Goal: Information Seeking & Learning: Check status

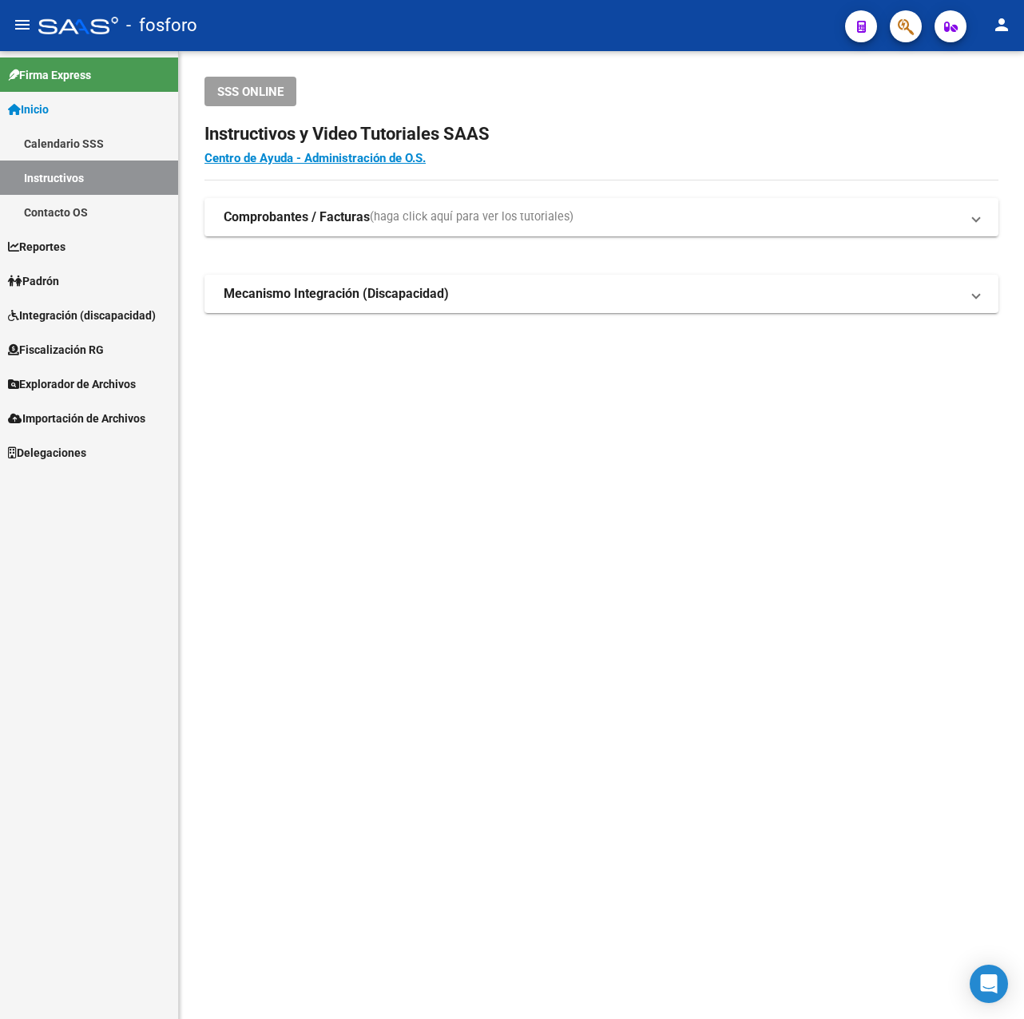
click at [483, 403] on mat-sidenav-content "SSS ONLINE Instructivos y Video Tutoriales SAAS Centro de Ayuda - Administració…" at bounding box center [601, 535] width 845 height 968
click at [973, 291] on span at bounding box center [976, 294] width 6 height 18
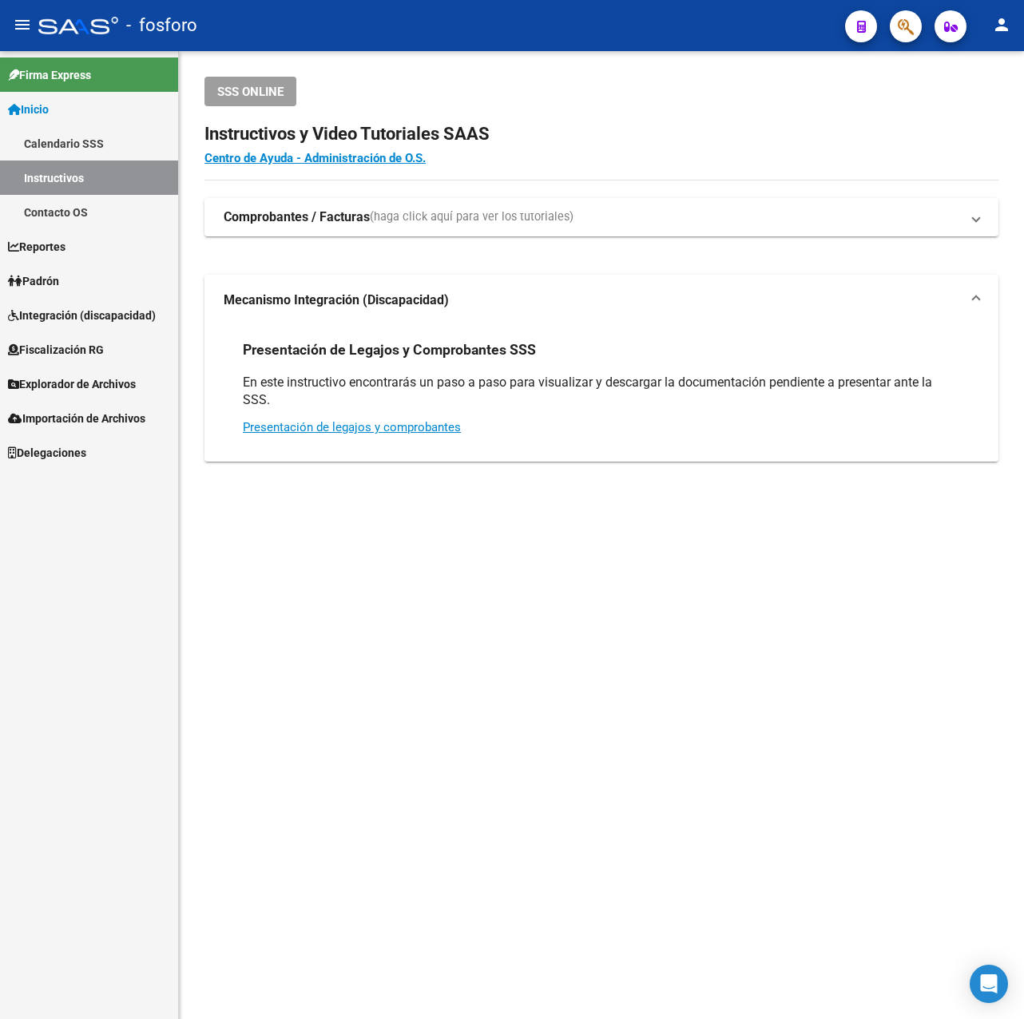
click at [973, 291] on mat-expansion-panel-header "Mecanismo Integración (Discapacidad)" at bounding box center [602, 300] width 794 height 51
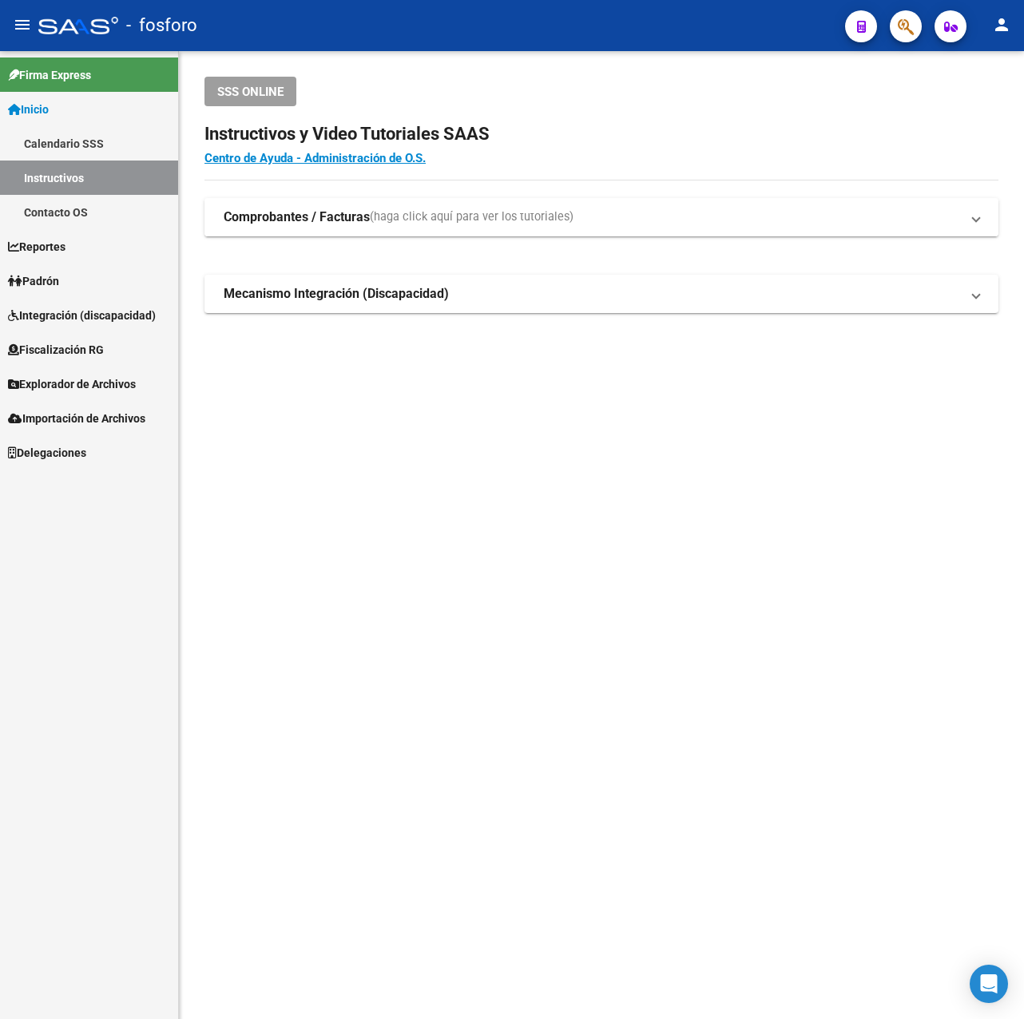
click at [979, 216] on span at bounding box center [976, 218] width 6 height 18
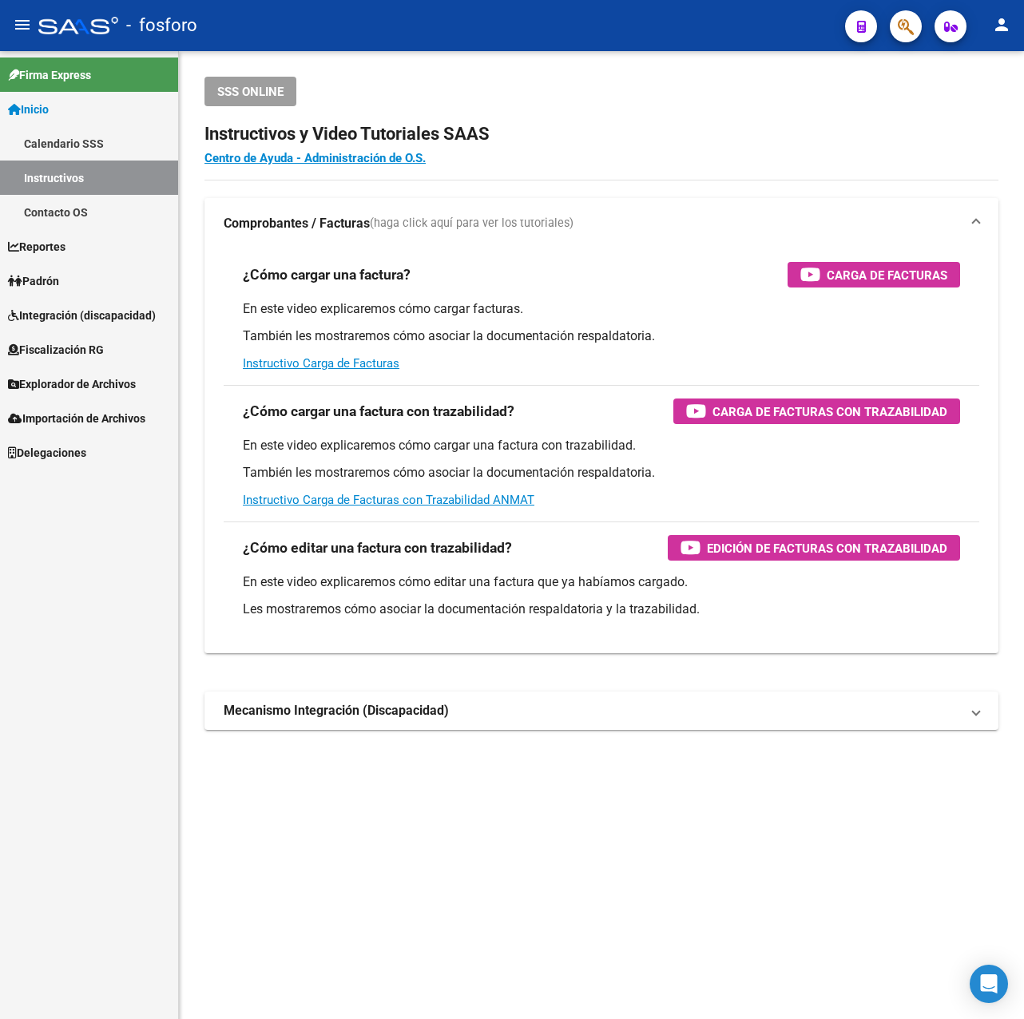
click at [973, 210] on mat-expansion-panel-header "Comprobantes / Facturas (haga click aquí para ver los tutoriales)" at bounding box center [602, 223] width 794 height 51
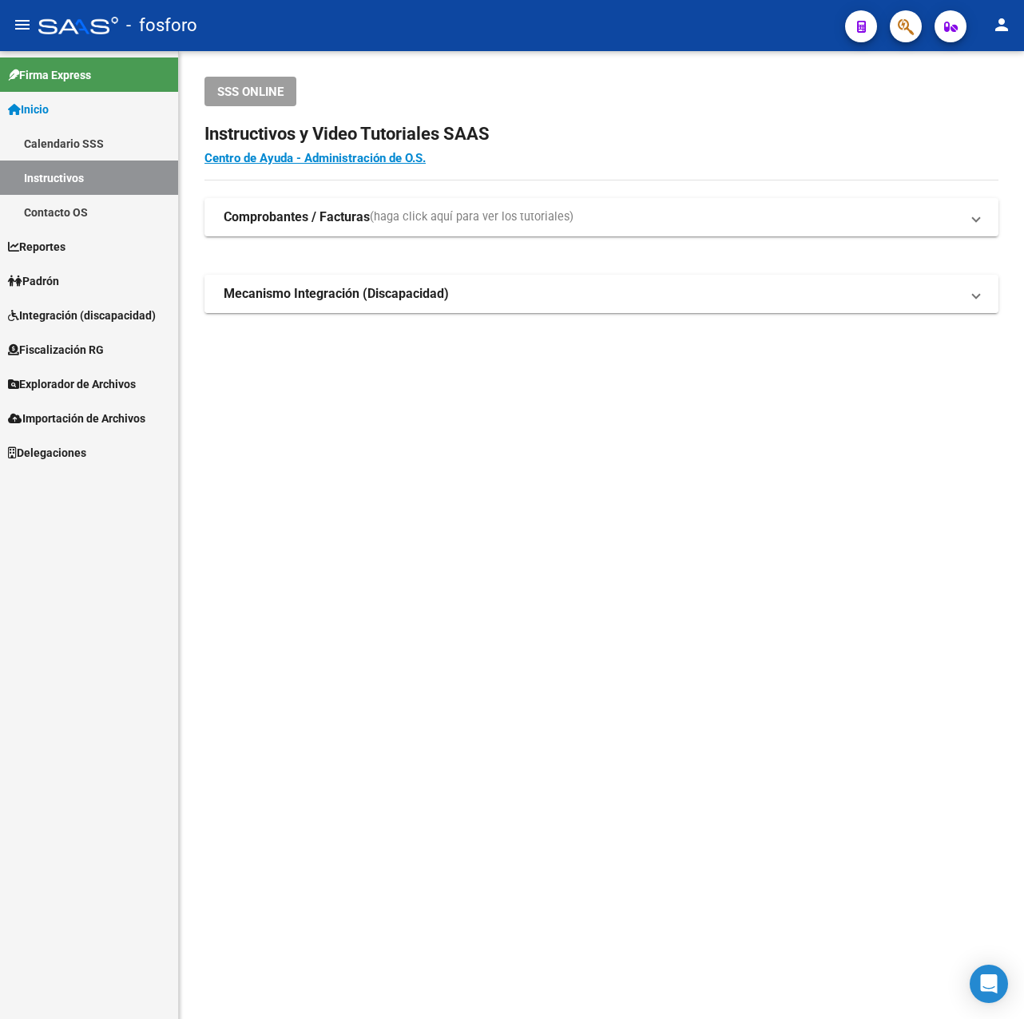
click at [972, 290] on span "Mecanismo Integración (Discapacidad)" at bounding box center [598, 294] width 749 height 18
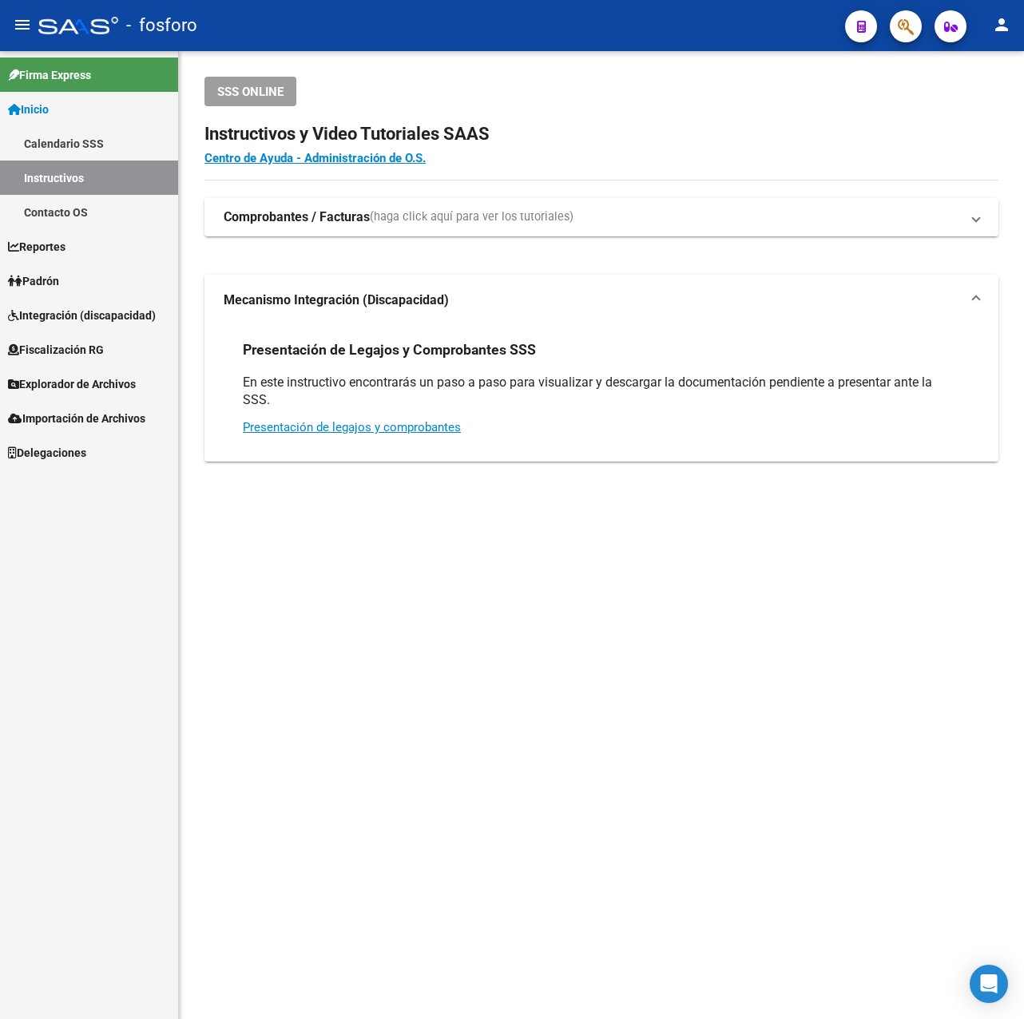
click at [975, 288] on mat-expansion-panel-header "Mecanismo Integración (Discapacidad)" at bounding box center [602, 300] width 794 height 51
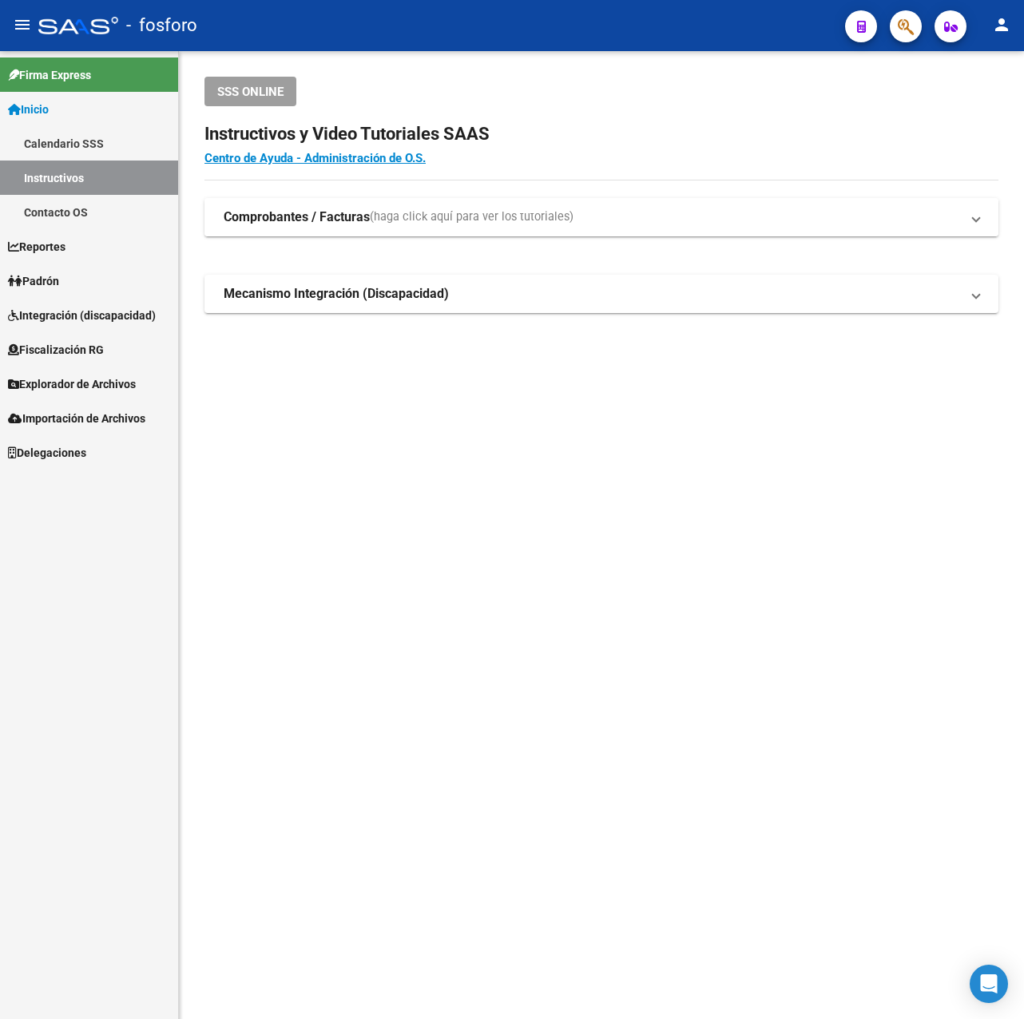
click at [974, 209] on span at bounding box center [976, 218] width 6 height 18
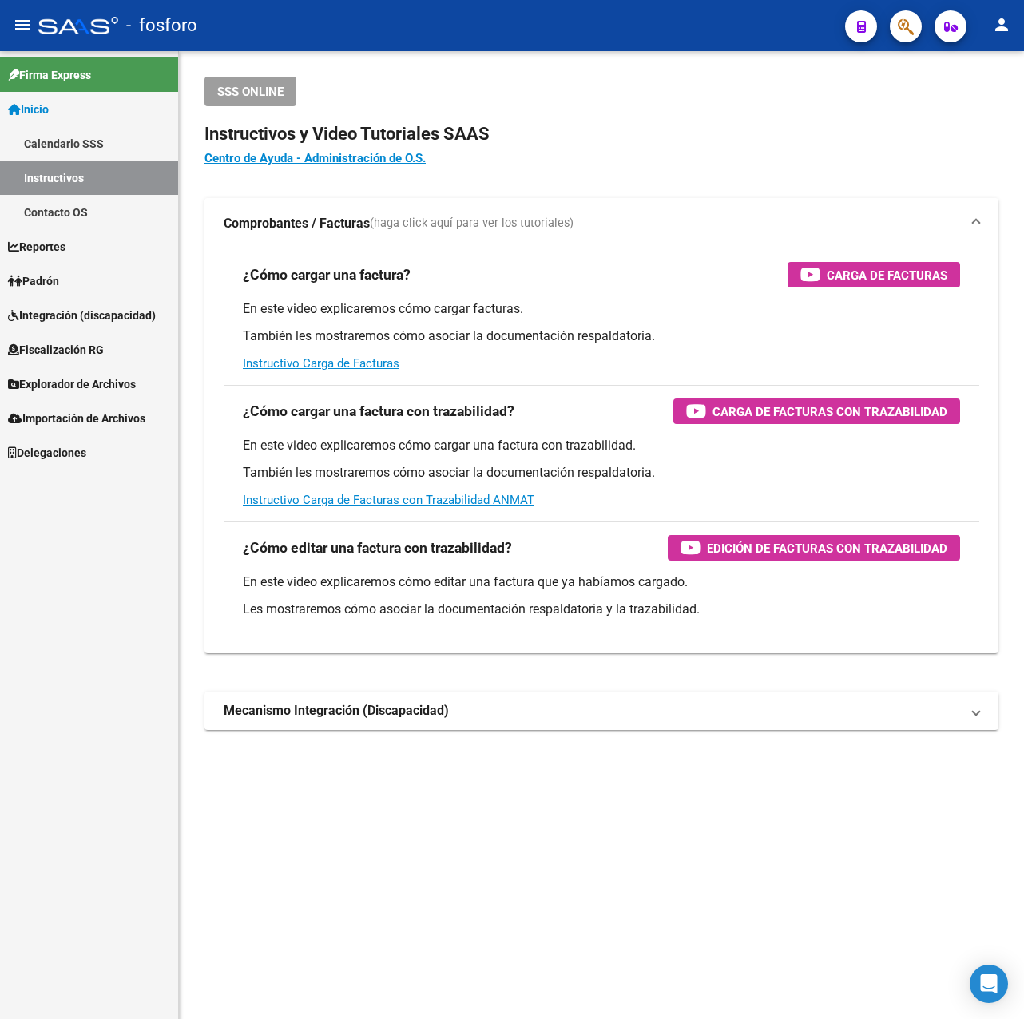
click at [974, 209] on mat-expansion-panel-header "Comprobantes / Facturas (haga click aquí para ver los tutoriales)" at bounding box center [602, 223] width 794 height 51
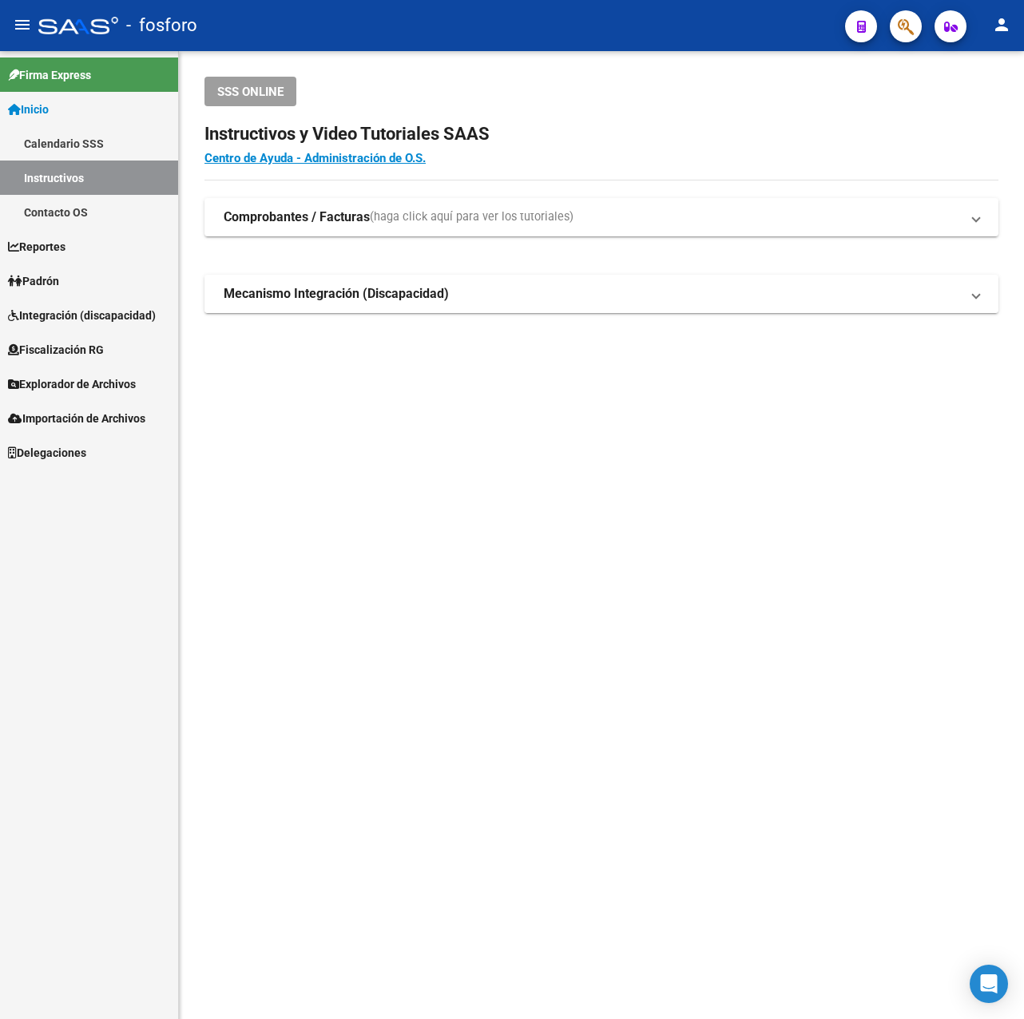
click at [974, 288] on span at bounding box center [976, 294] width 6 height 18
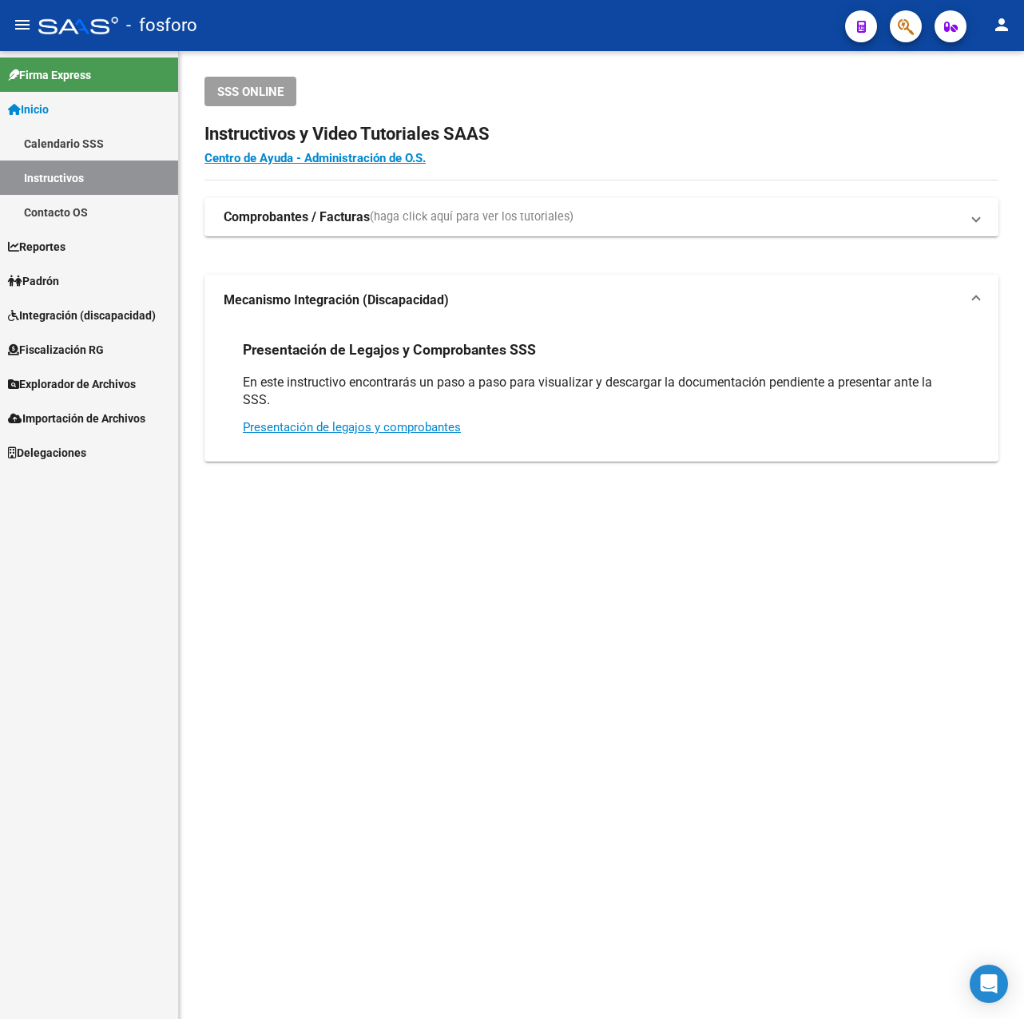
click at [977, 290] on mat-expansion-panel-header "Mecanismo Integración (Discapacidad)" at bounding box center [602, 300] width 794 height 51
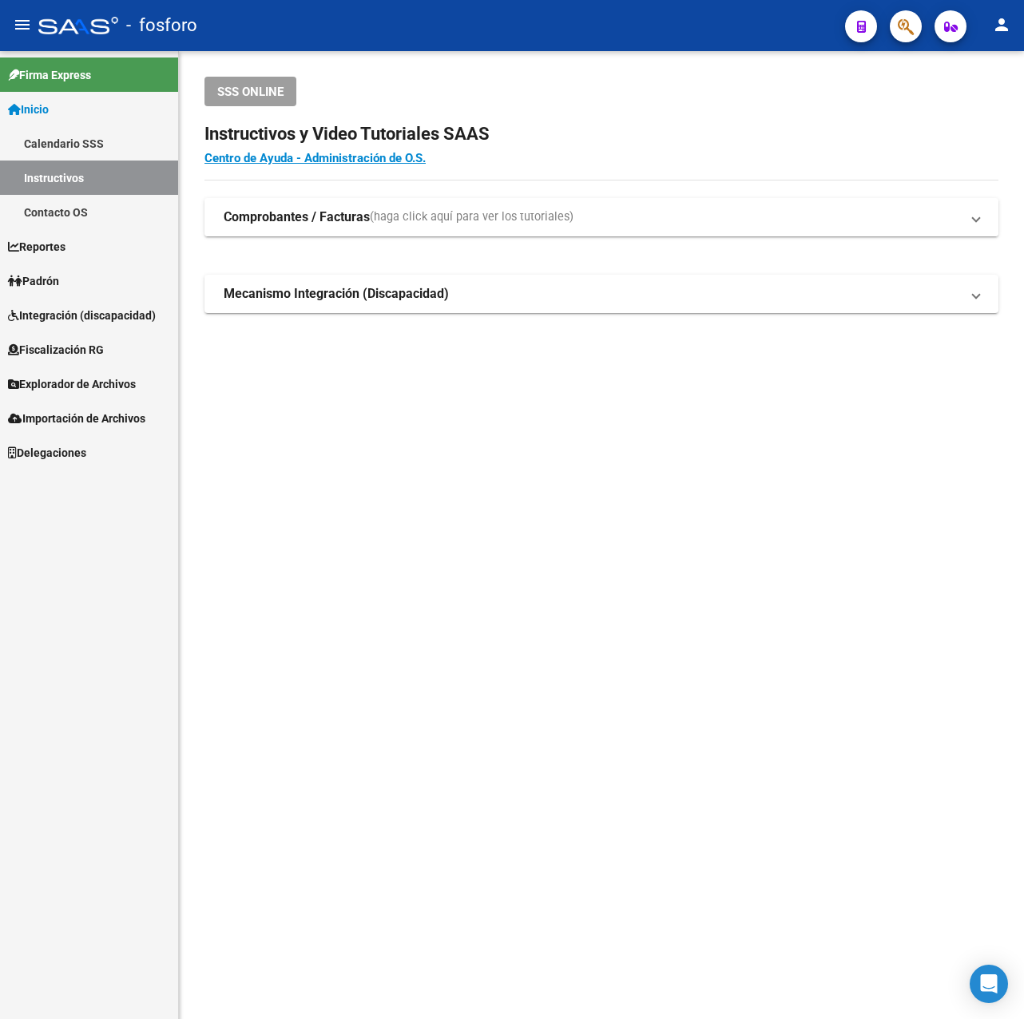
click at [978, 222] on span at bounding box center [976, 218] width 6 height 18
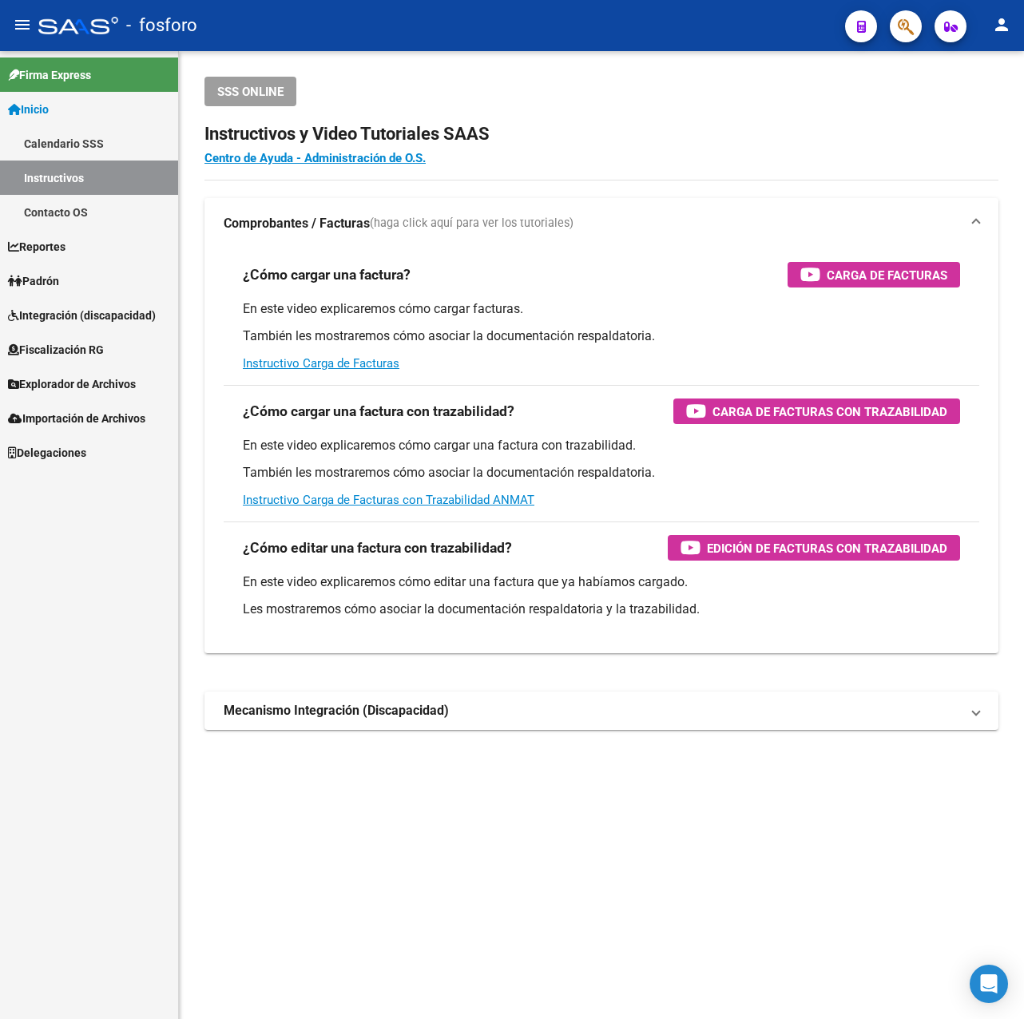
click at [978, 219] on span at bounding box center [976, 224] width 6 height 18
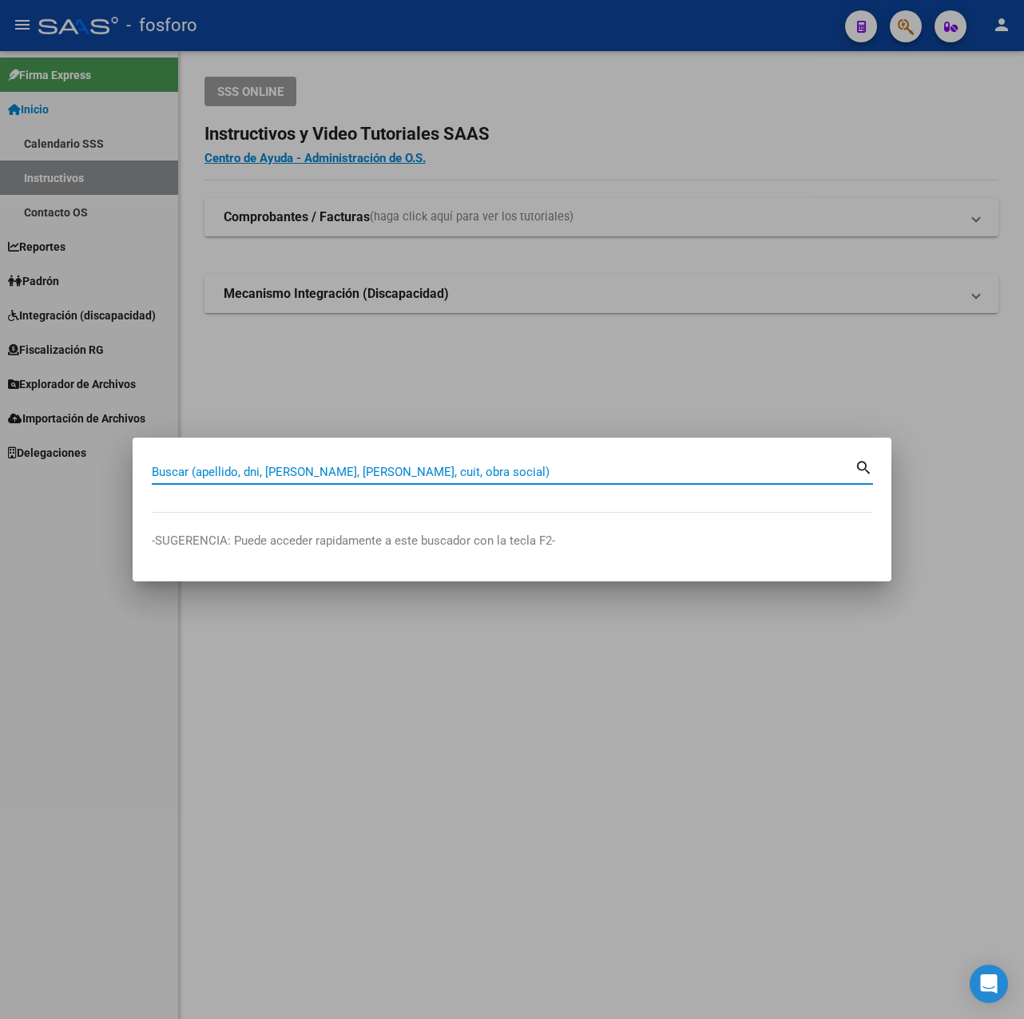
paste input "27-43714770-3"
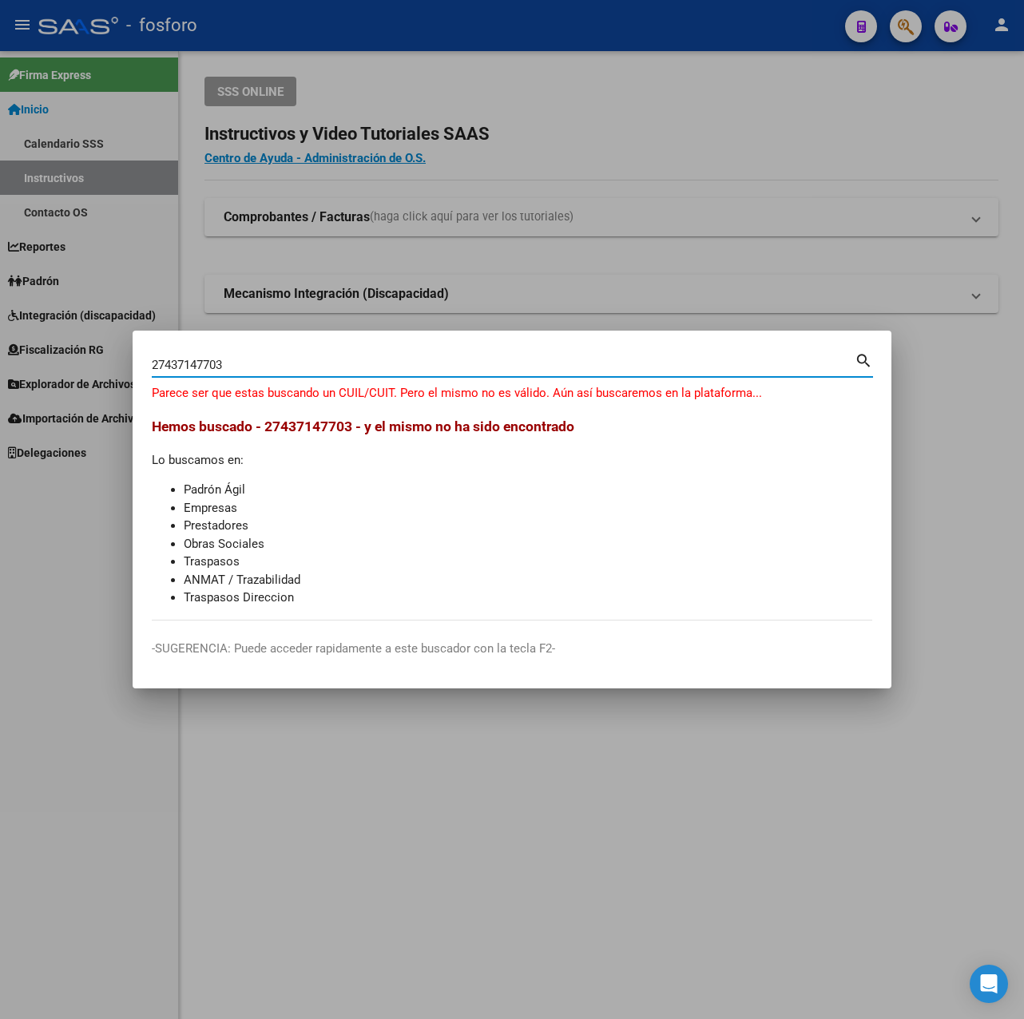
click at [251, 366] on input "27437147703" at bounding box center [503, 365] width 703 height 14
drag, startPoint x: 177, startPoint y: 364, endPoint x: 209, endPoint y: 363, distance: 31.2
click at [209, 363] on input "27437147703" at bounding box center [503, 365] width 703 height 14
click at [217, 363] on input "27437147703" at bounding box center [503, 365] width 703 height 14
click at [173, 363] on input "27437147703" at bounding box center [503, 365] width 703 height 14
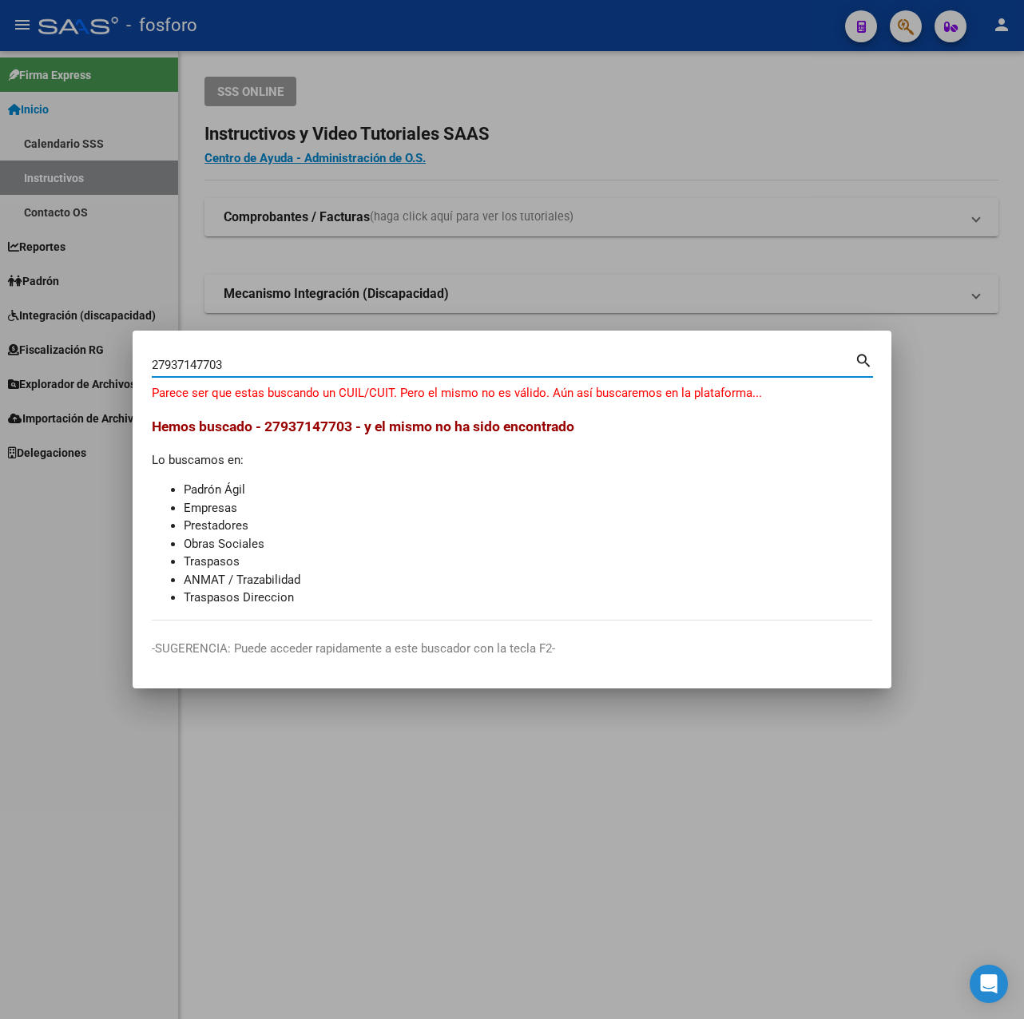
drag, startPoint x: 228, startPoint y: 365, endPoint x: 3, endPoint y: 366, distance: 224.5
click at [3, 366] on div "27937147703 Buscar (apellido, dni, [PERSON_NAME], [PERSON_NAME], cuit, obra soc…" at bounding box center [512, 509] width 1024 height 1019
type input "27937147703"
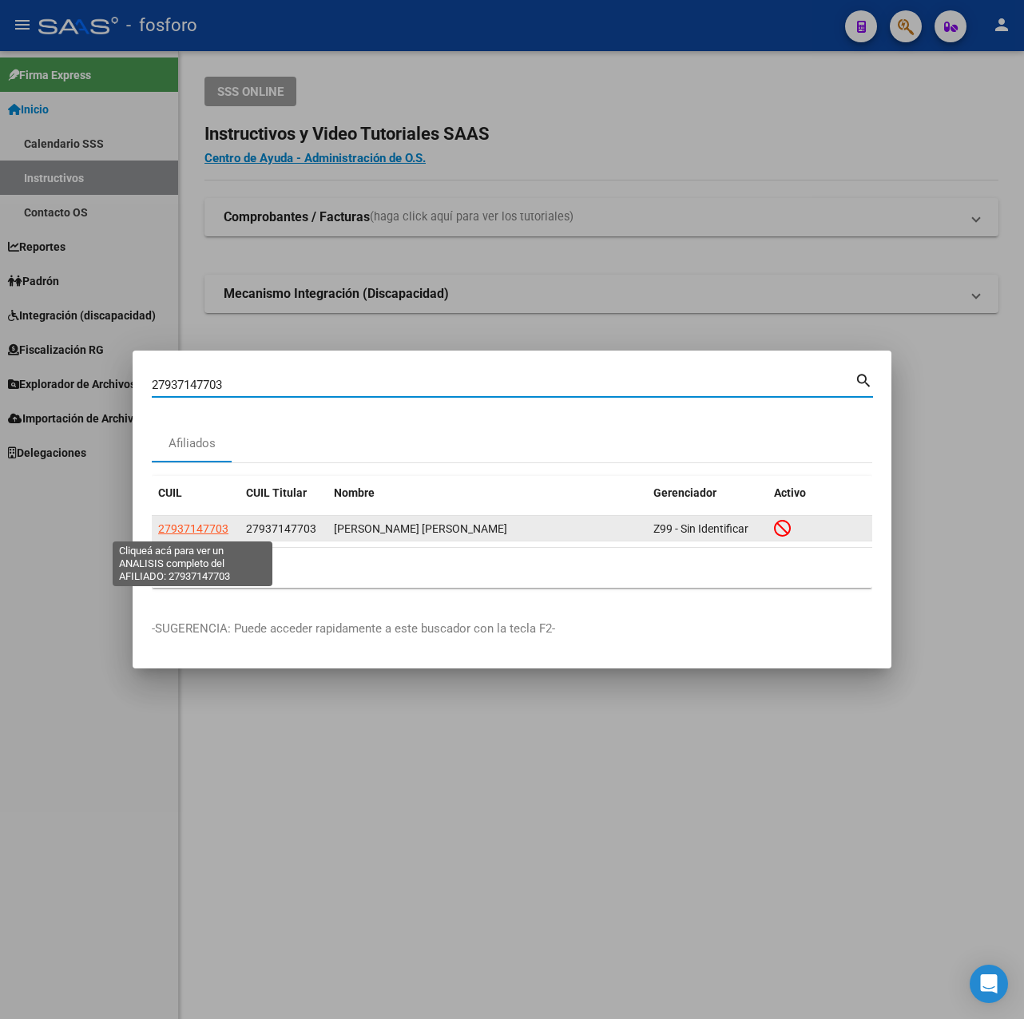
click at [182, 532] on span "27937147703" at bounding box center [193, 528] width 70 height 13
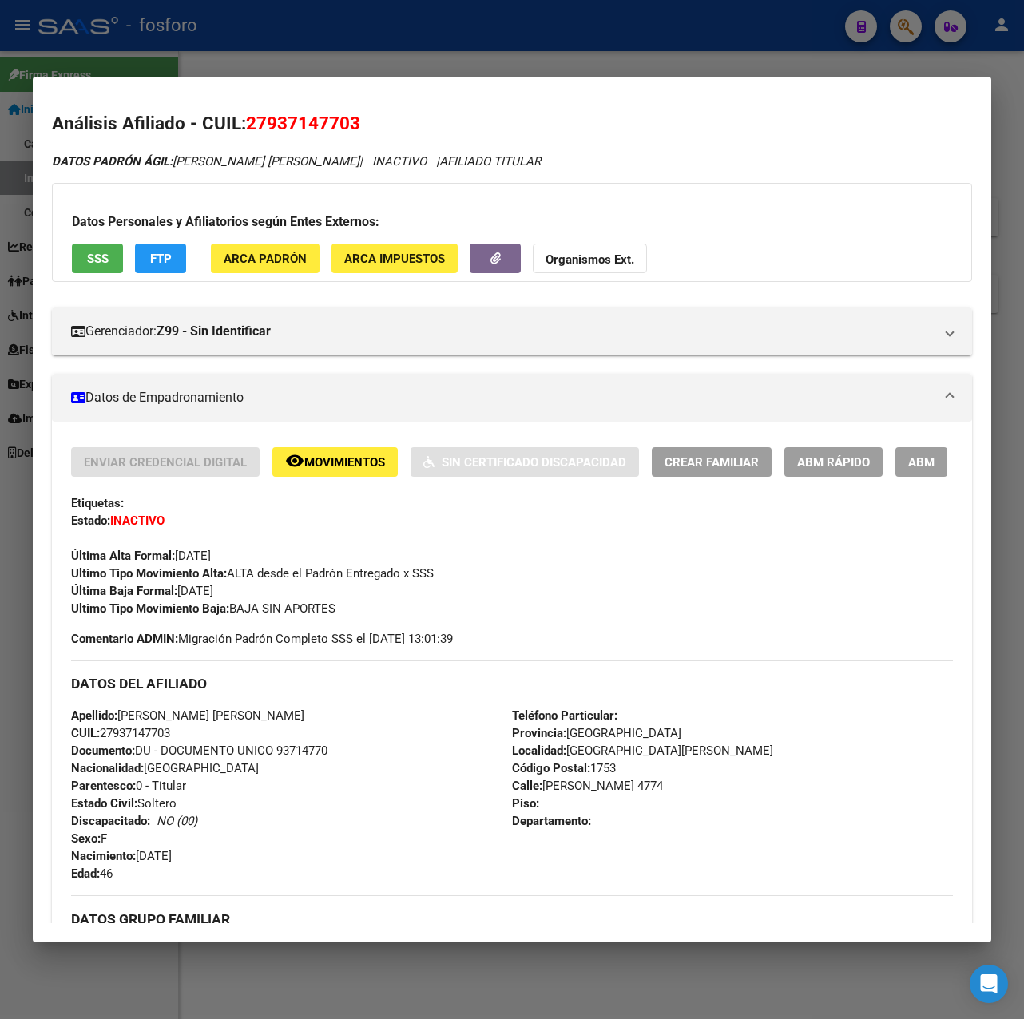
click at [451, 48] on div at bounding box center [512, 509] width 1024 height 1019
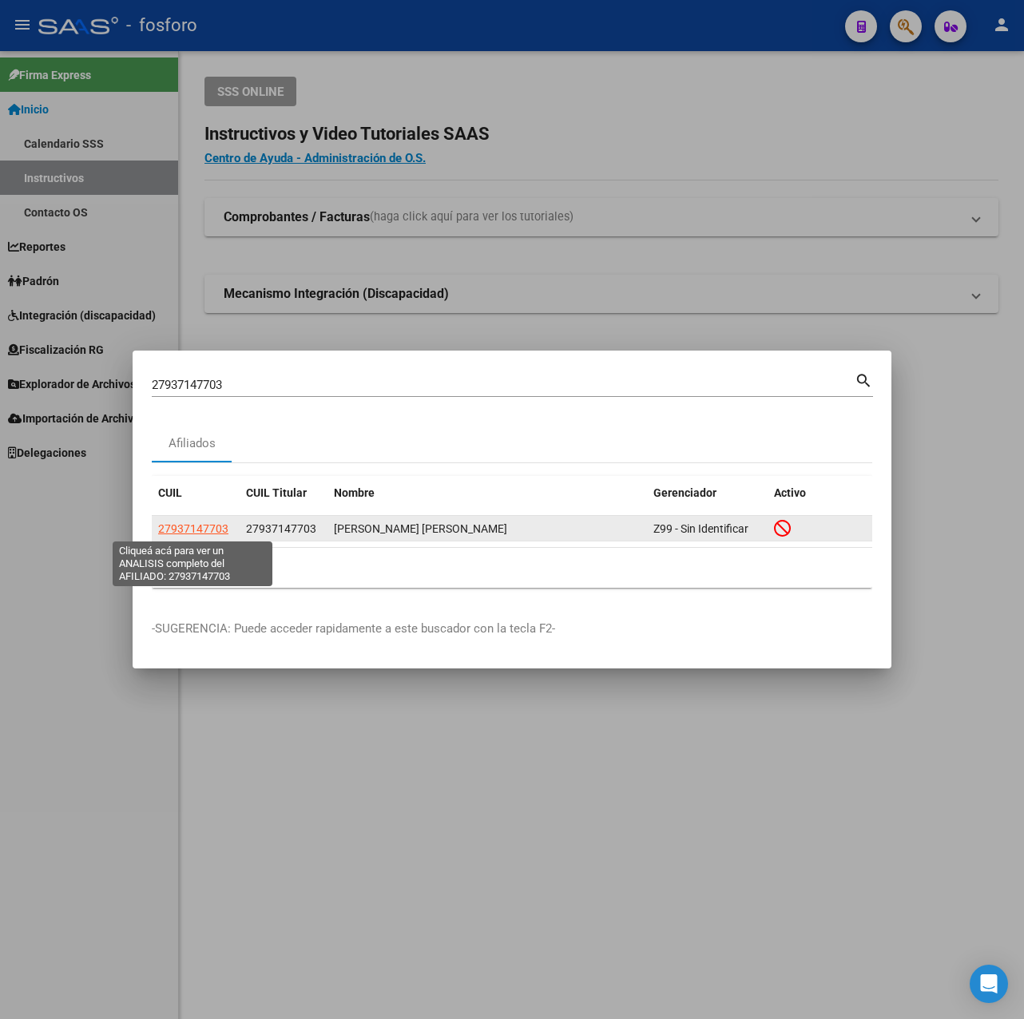
click at [196, 526] on span "27937147703" at bounding box center [193, 528] width 70 height 13
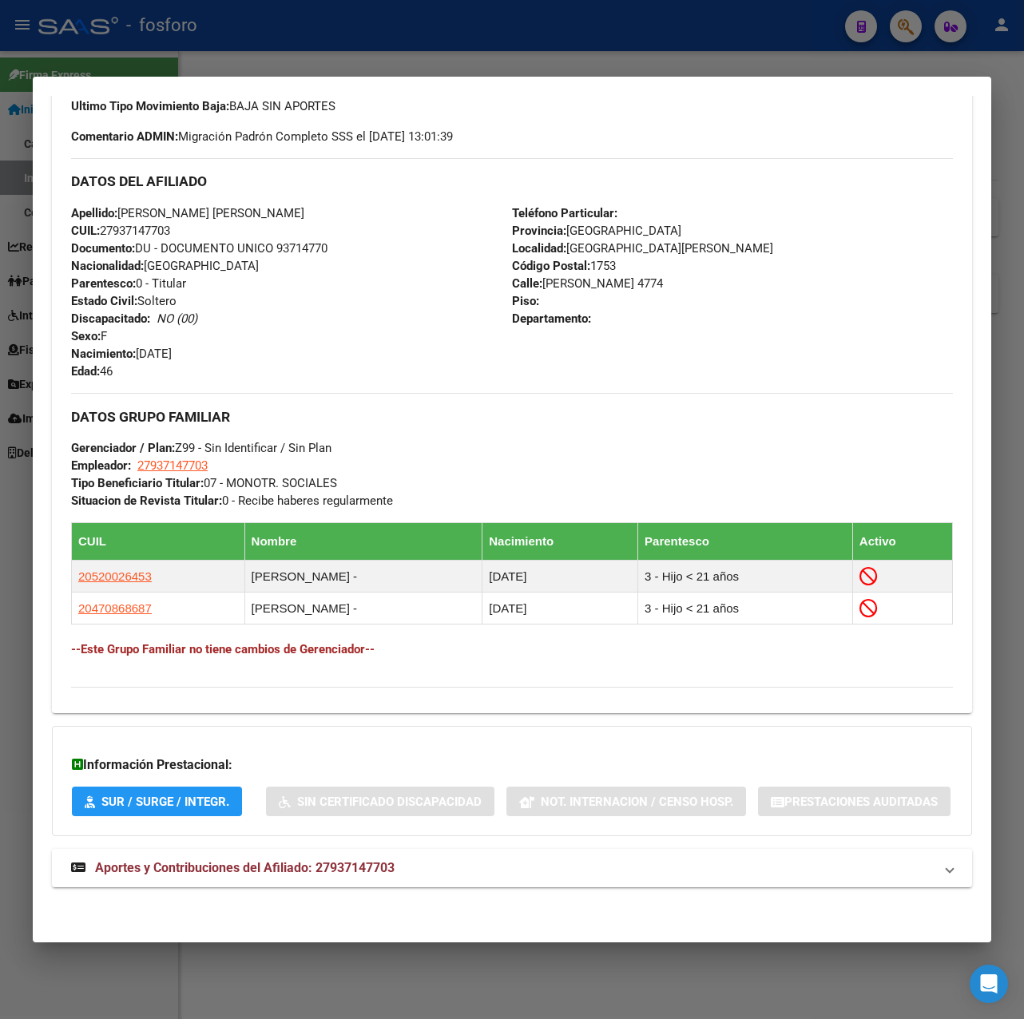
scroll to position [586, 0]
click at [302, 865] on span "Aportes y Contribuciones del Afiliado: 27937147703" at bounding box center [245, 867] width 300 height 15
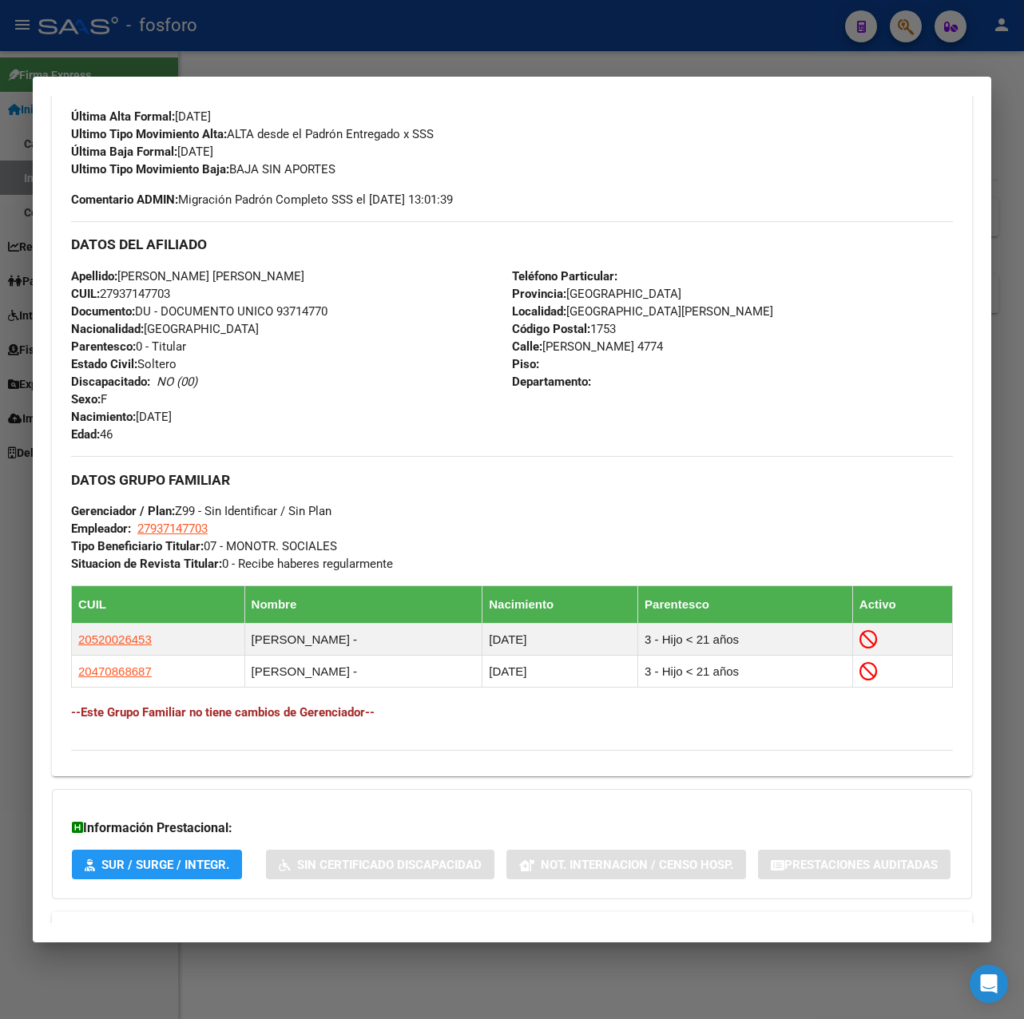
scroll to position [0, 0]
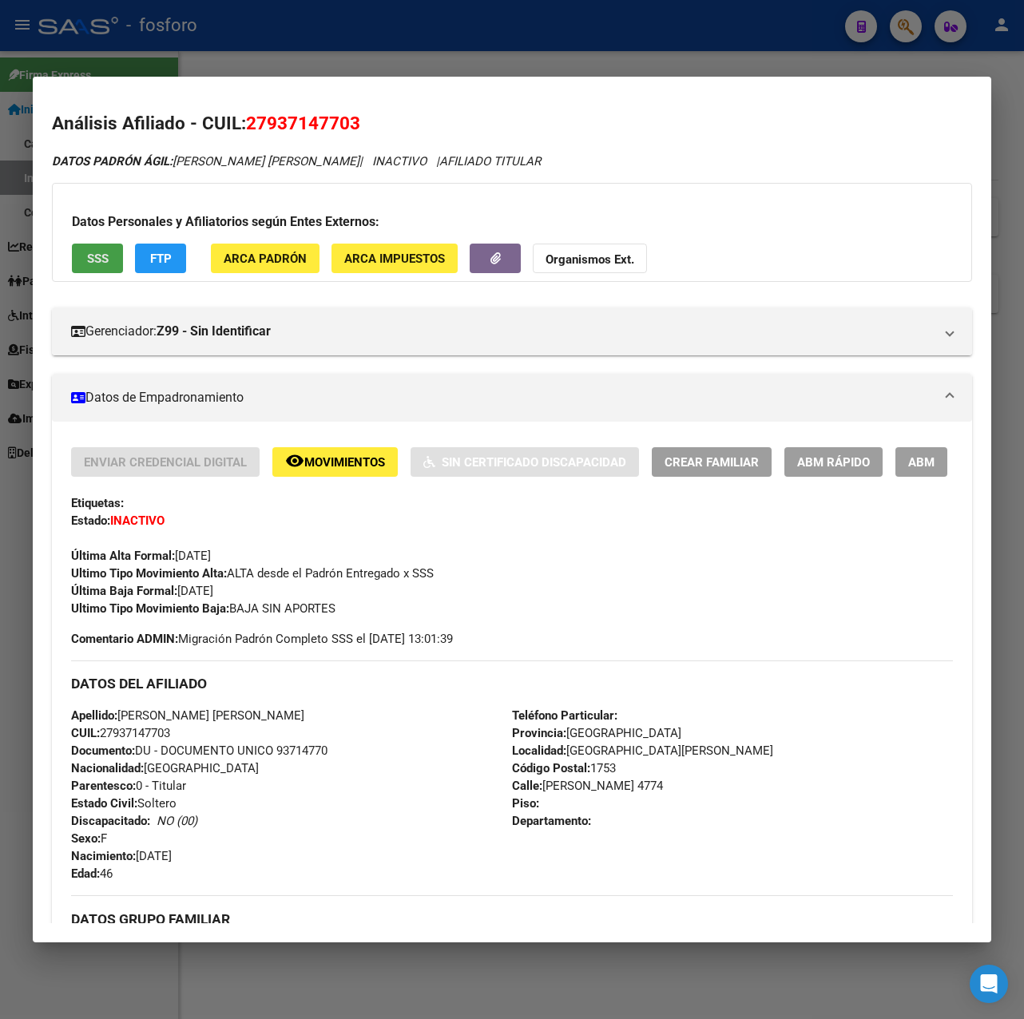
click at [96, 262] on span "SSS" at bounding box center [98, 259] width 22 height 14
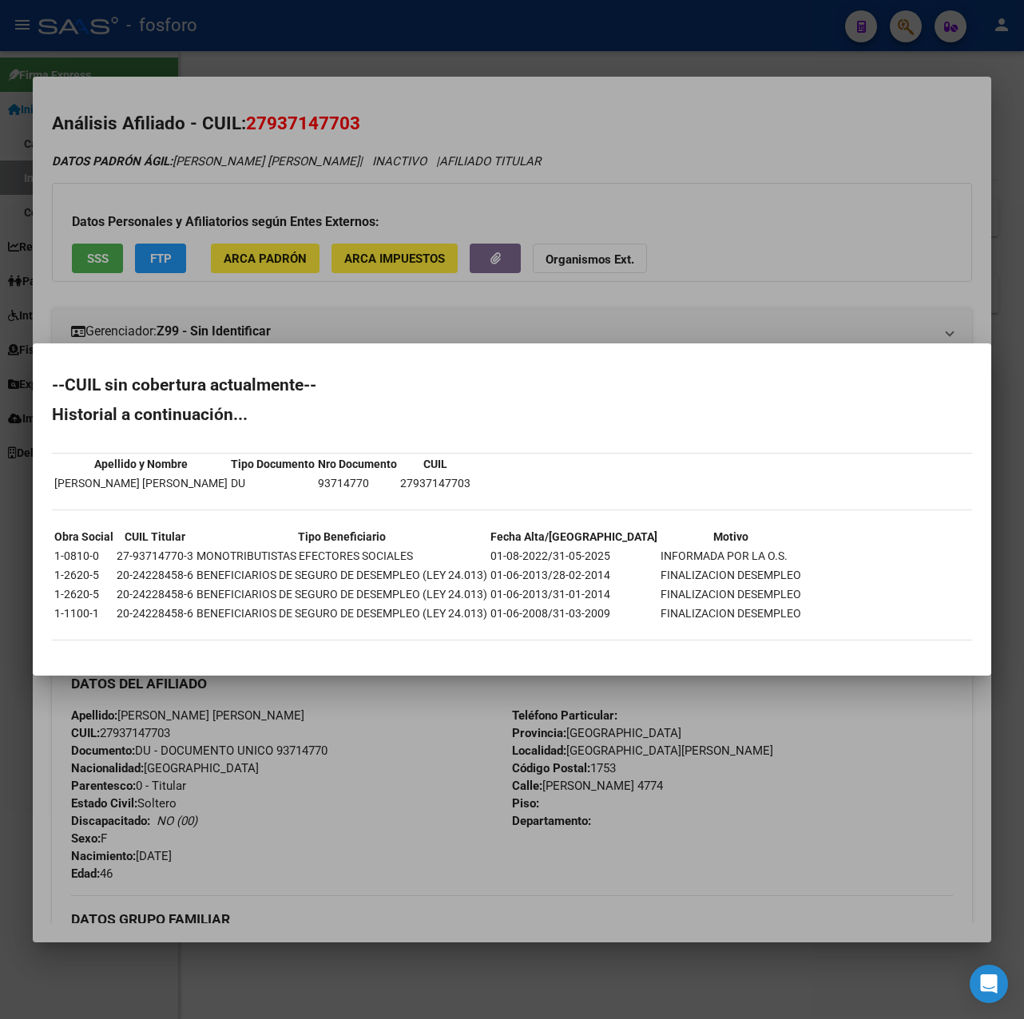
click at [467, 89] on div at bounding box center [512, 509] width 1024 height 1019
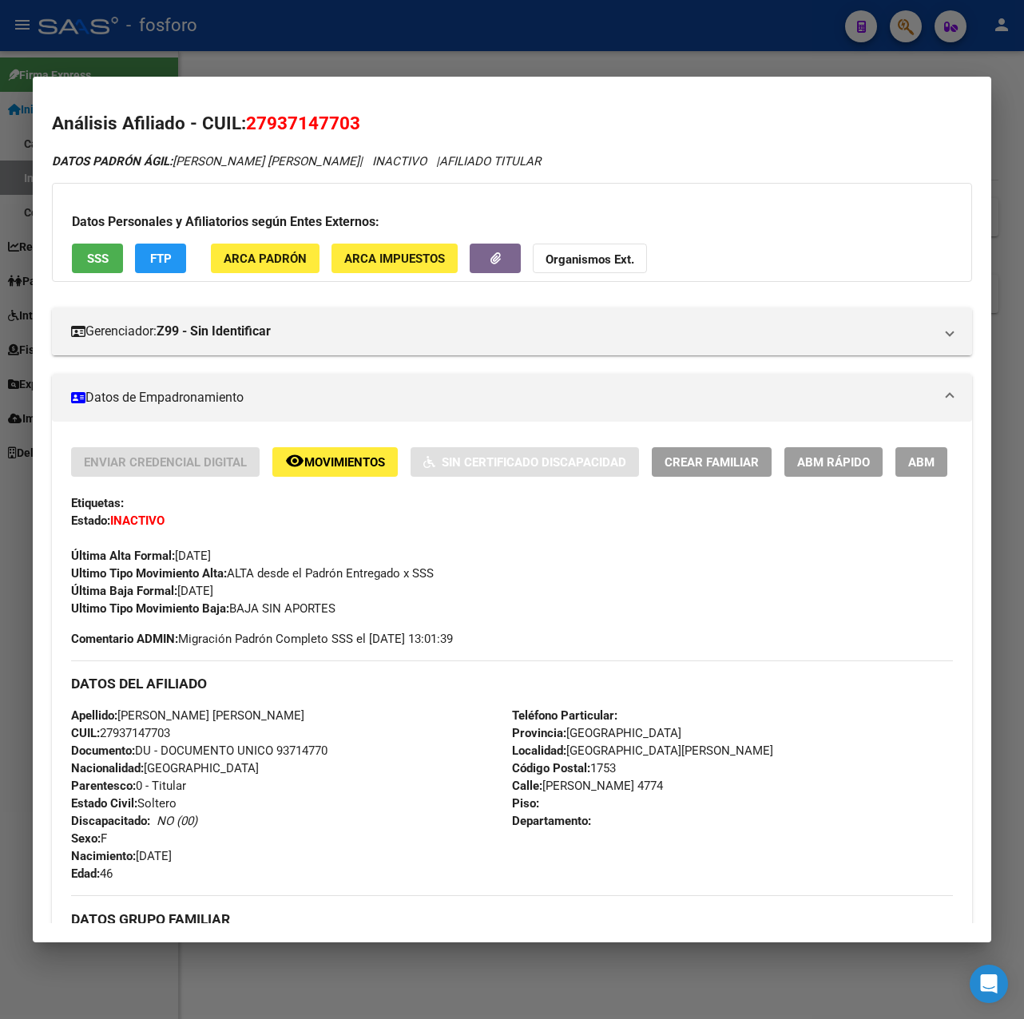
click at [407, 65] on div at bounding box center [512, 509] width 1024 height 1019
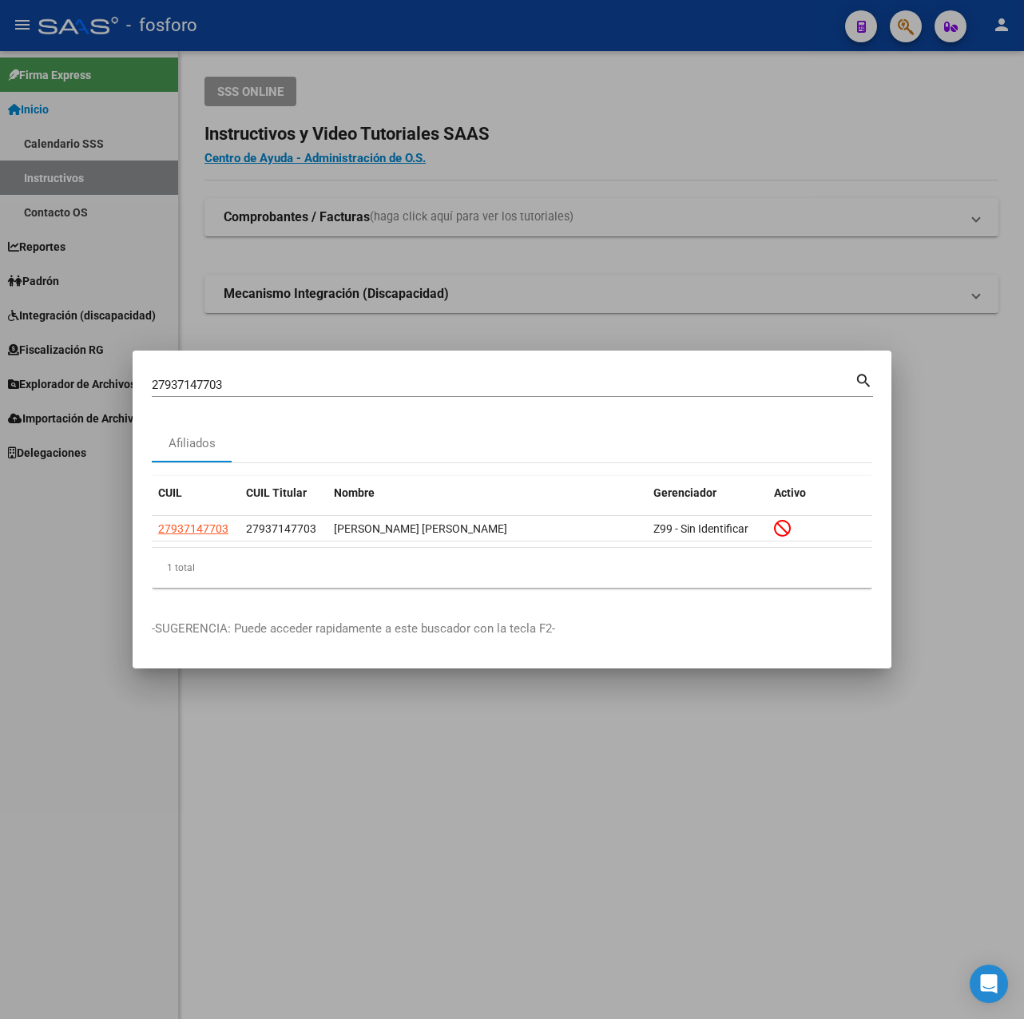
click at [830, 710] on div at bounding box center [512, 509] width 1024 height 1019
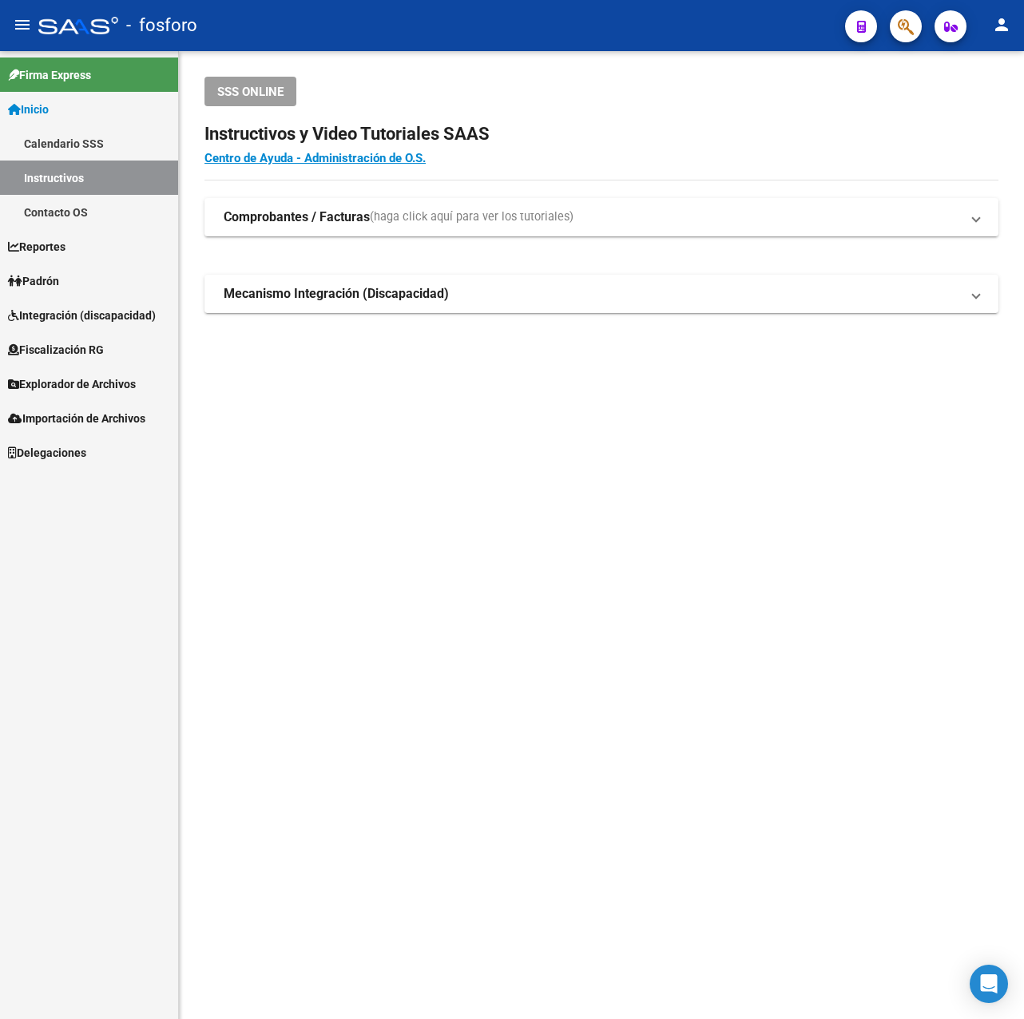
click at [63, 248] on span "Reportes" at bounding box center [37, 247] width 58 height 18
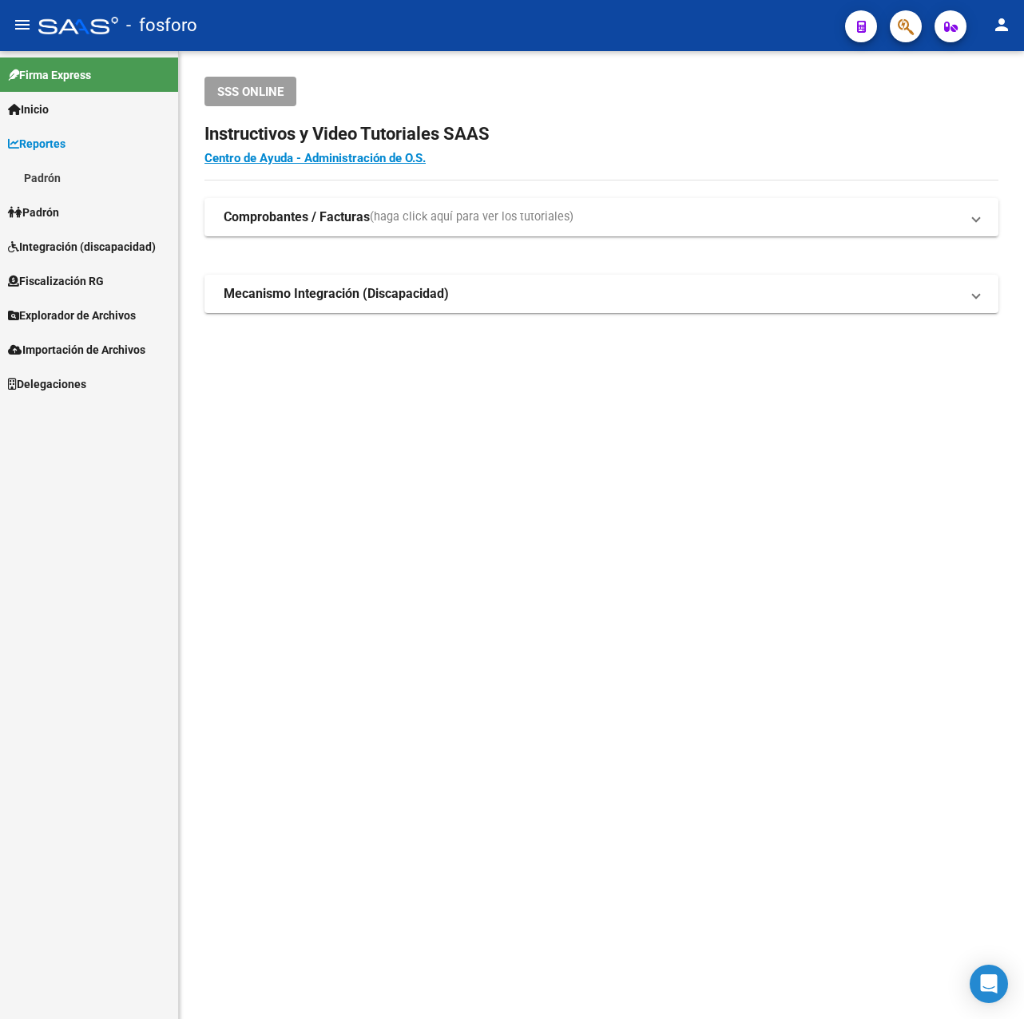
click at [31, 169] on link "Padrón" at bounding box center [89, 178] width 178 height 34
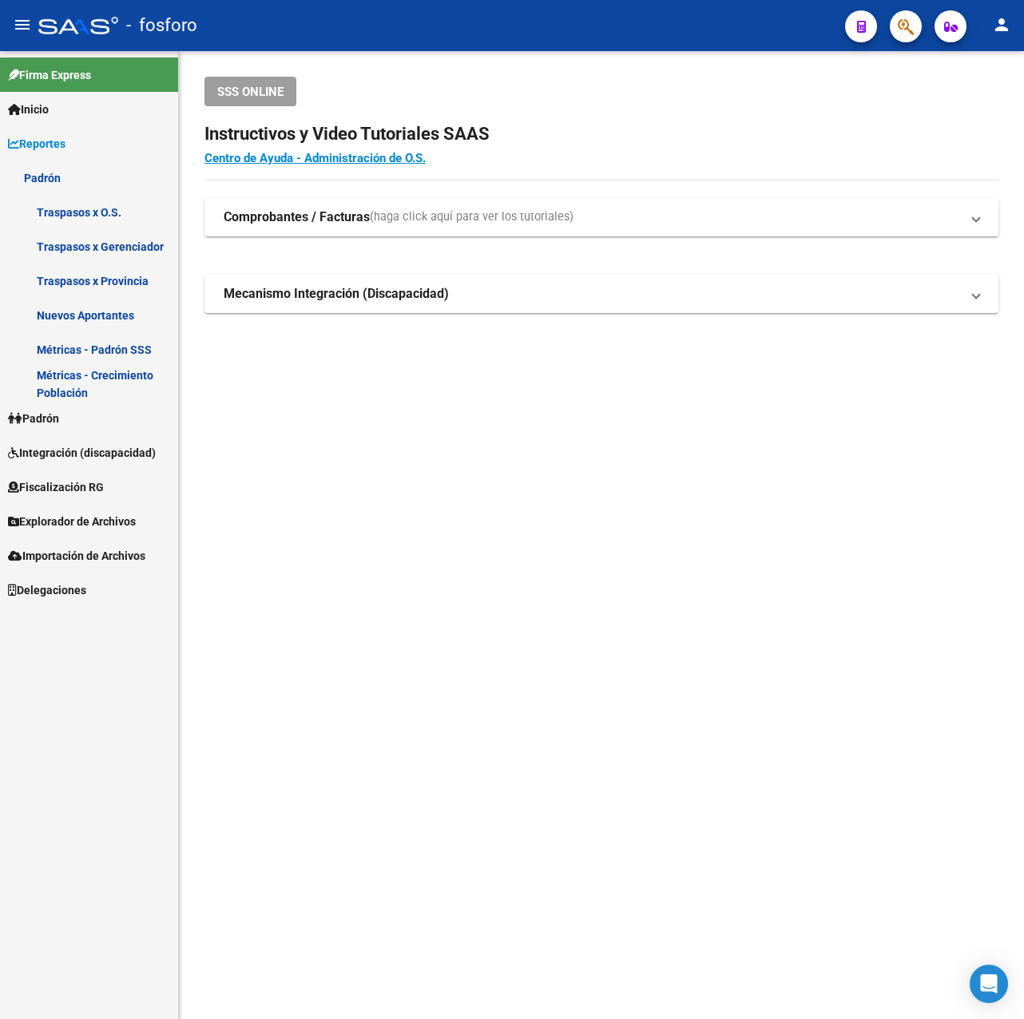
click at [334, 447] on mat-sidenav-content "SSS ONLINE Instructivos y Video Tutoriales SAAS Centro de Ayuda - Administració…" at bounding box center [601, 535] width 845 height 968
